Goal: Navigation & Orientation: Find specific page/section

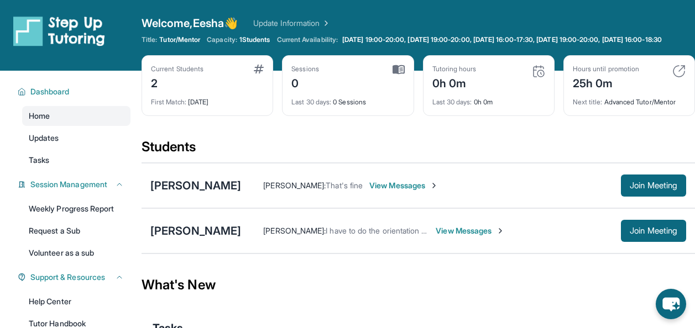
scroll to position [33, 0]
click at [397, 75] on img at bounding box center [398, 70] width 12 height 10
click at [36, 166] on span "Tasks" at bounding box center [39, 160] width 20 height 11
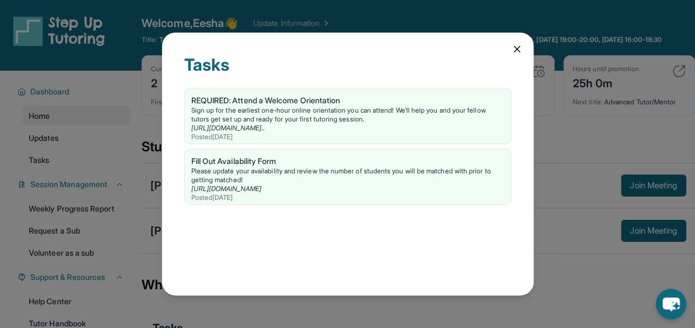
click at [507, 50] on div "Tasks REQUIRED: Attend a Welcome Orientation Sign up for the earliest one-hour …" at bounding box center [347, 164] width 371 height 262
click at [524, 57] on div "Tasks REQUIRED: Attend a Welcome Orientation Sign up for the earliest one-hour …" at bounding box center [347, 164] width 371 height 262
click at [513, 45] on icon at bounding box center [516, 49] width 11 height 11
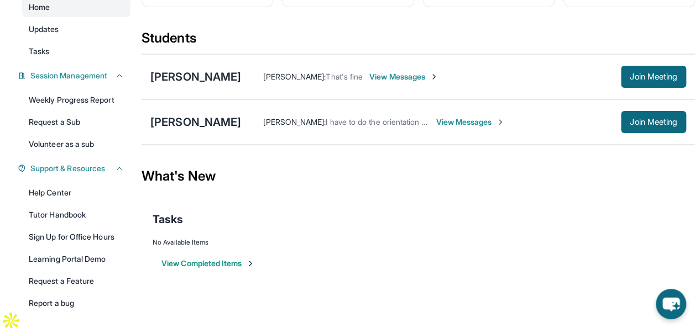
scroll to position [110, 0]
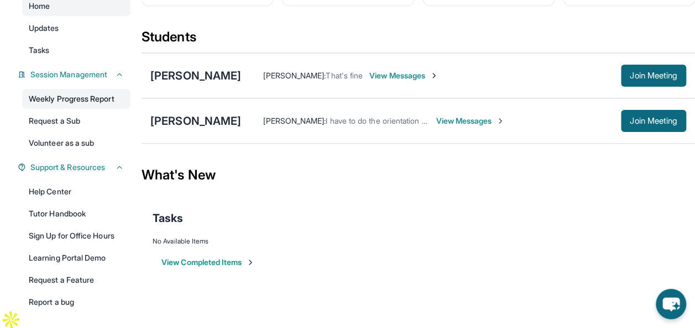
click at [86, 107] on link "Weekly Progress Report" at bounding box center [76, 99] width 108 height 20
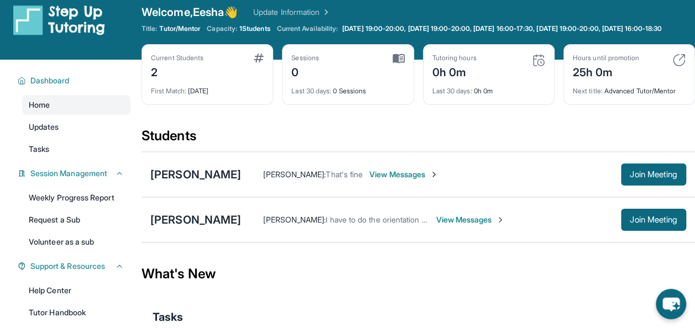
scroll to position [6, 0]
